Goal: Find contact information: Obtain details needed to contact an individual or organization

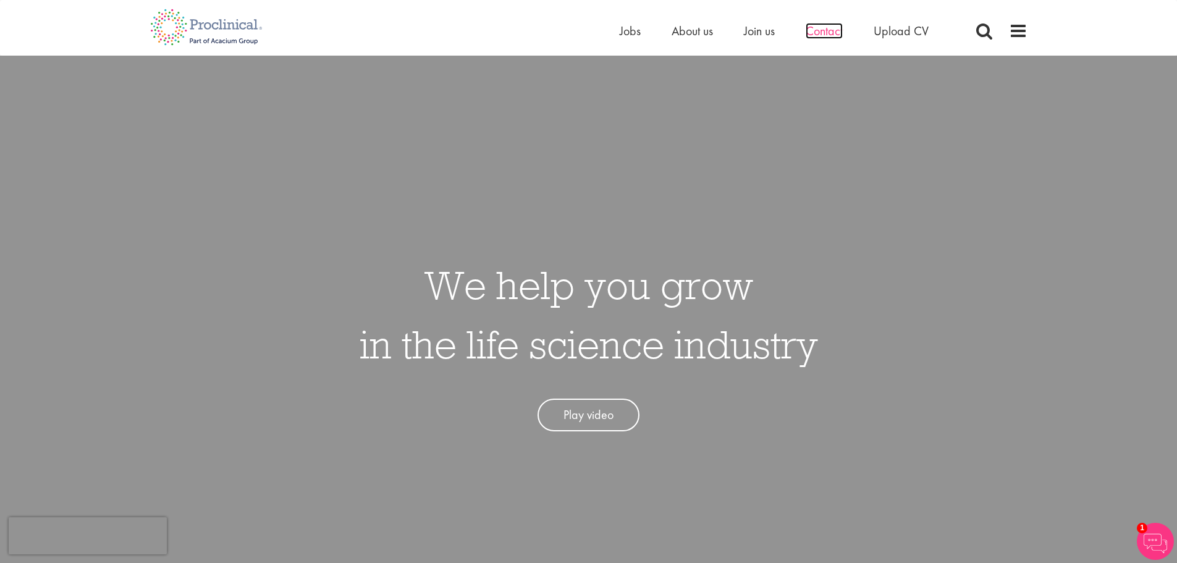
click at [815, 36] on span "Contact" at bounding box center [824, 31] width 37 height 16
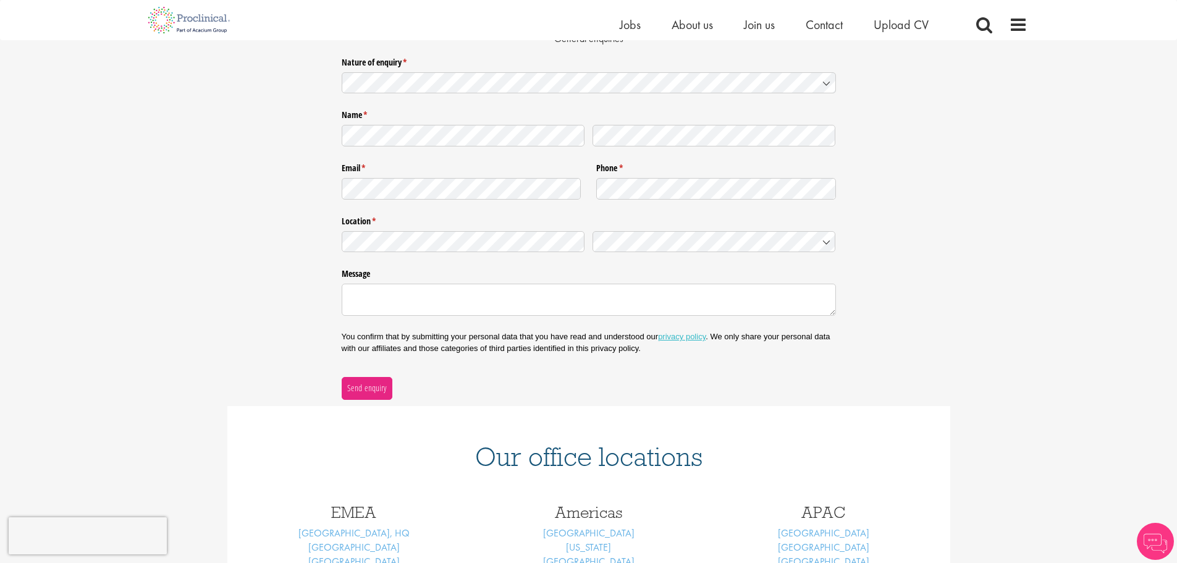
scroll to position [124, 0]
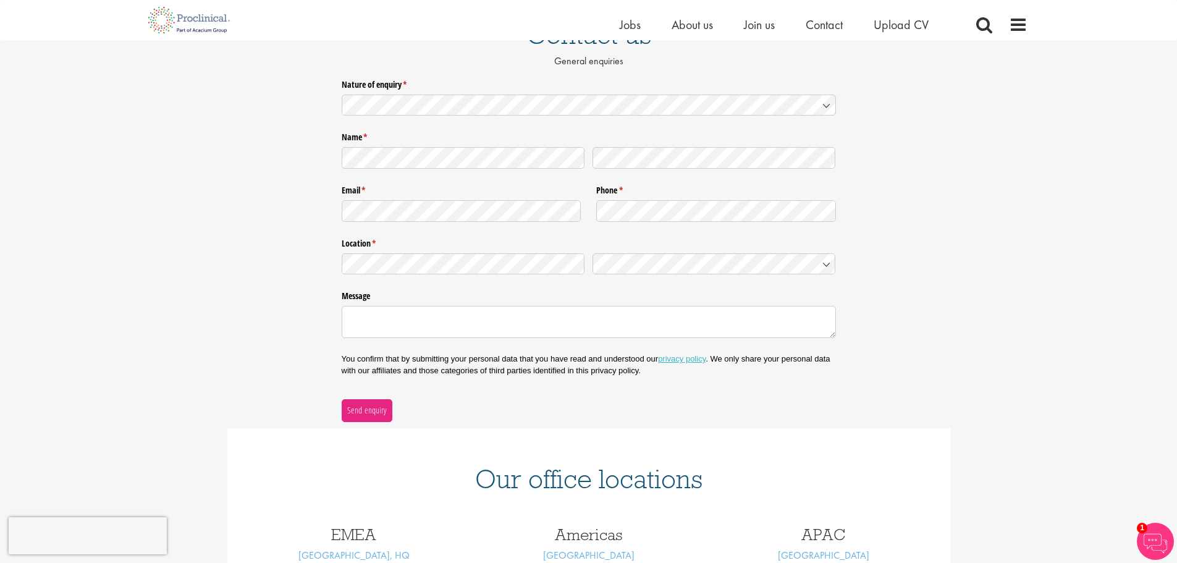
click at [836, 103] on div "Nature of enquiry * (required) Name * (required) Email * (required) Phone * (re…" at bounding box center [588, 247] width 1177 height 347
click at [831, 104] on icon at bounding box center [827, 106] width 10 height 10
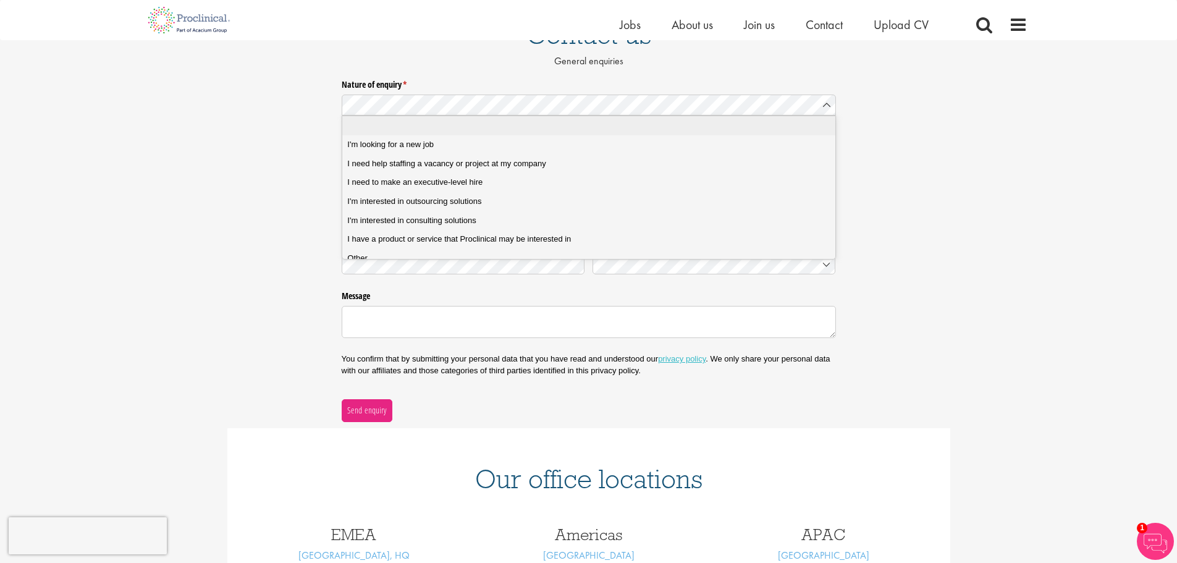
click at [933, 217] on div "Nature of enquiry * (required) Name * (required) Email * (required) Phone * (re…" at bounding box center [588, 247] width 1177 height 347
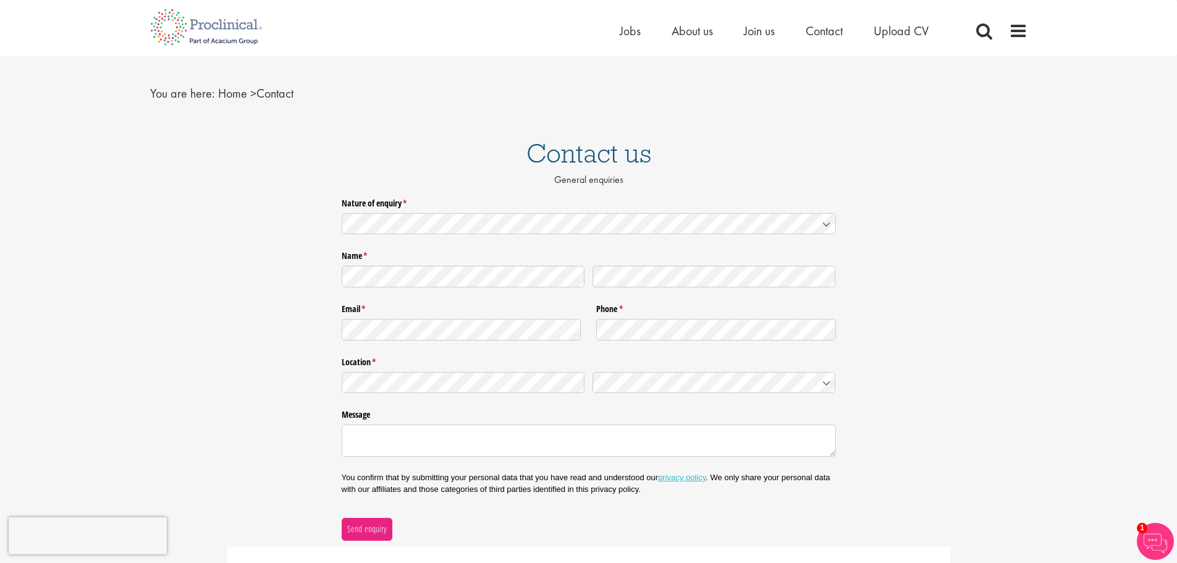
scroll to position [0, 0]
